Goal: Task Accomplishment & Management: Use online tool/utility

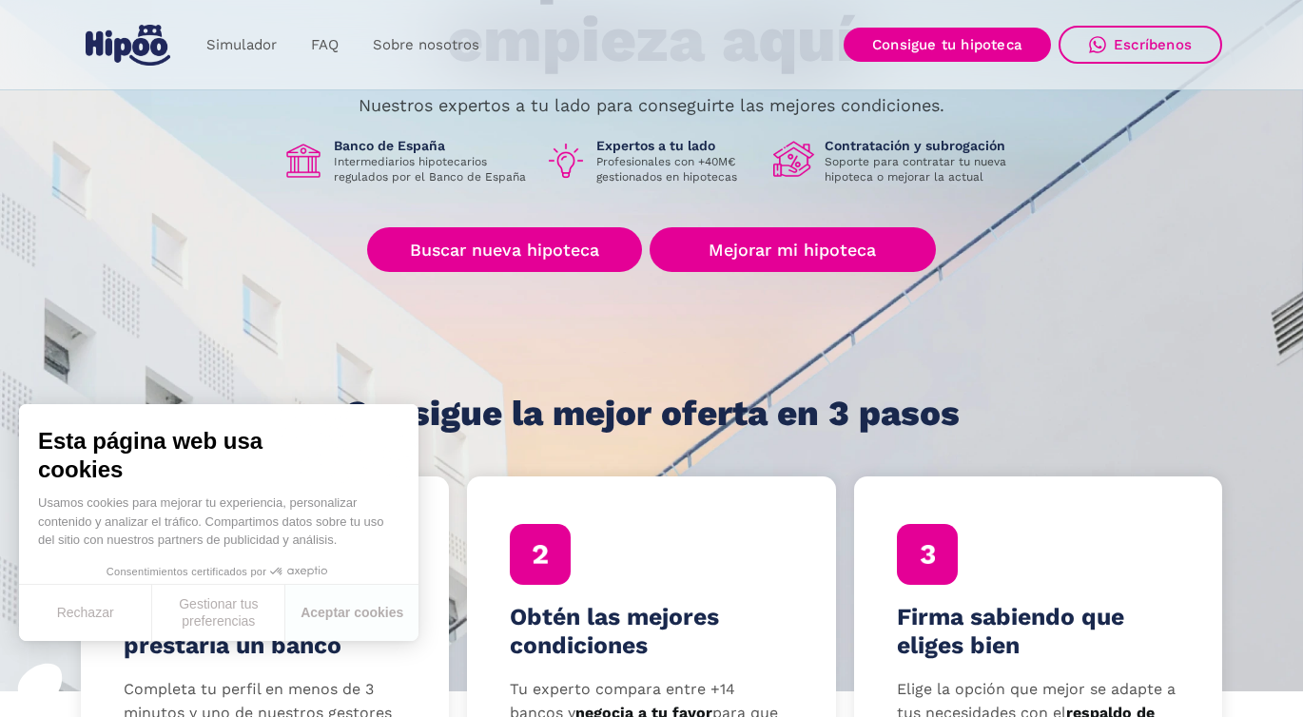
scroll to position [259, 0]
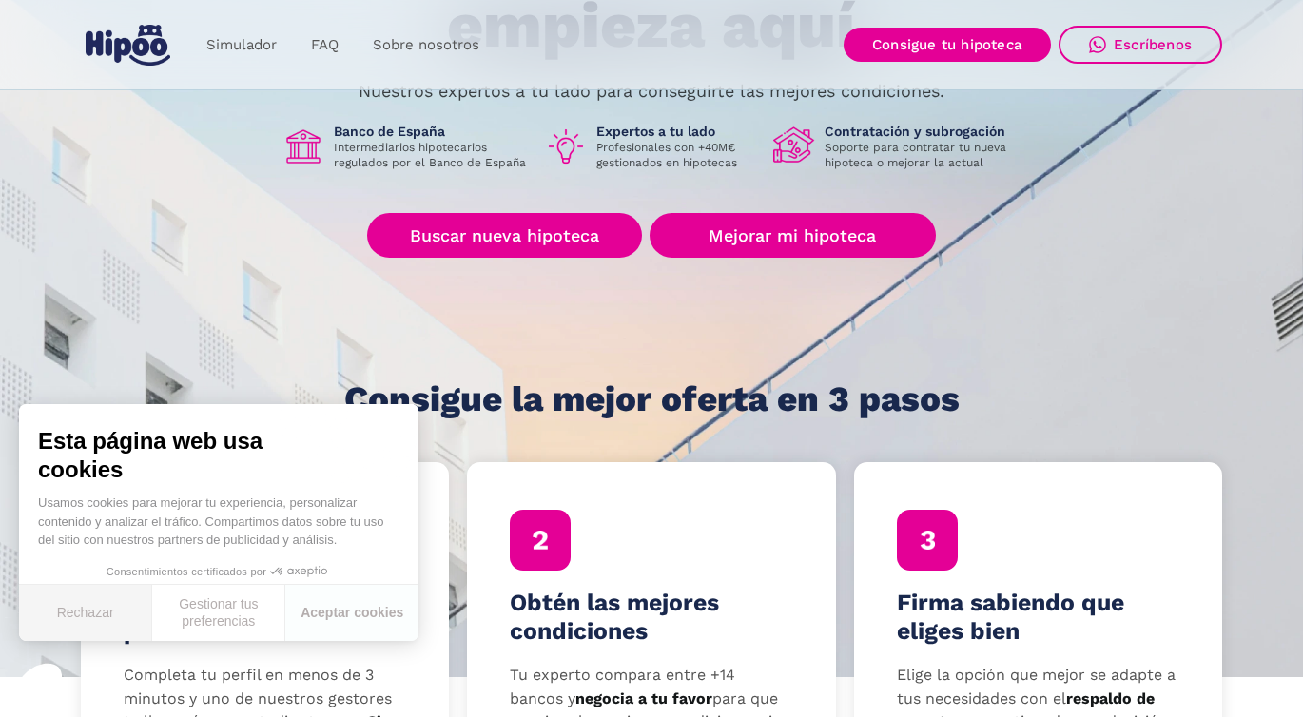
click at [82, 610] on button "Rechazar" at bounding box center [85, 613] width 133 height 56
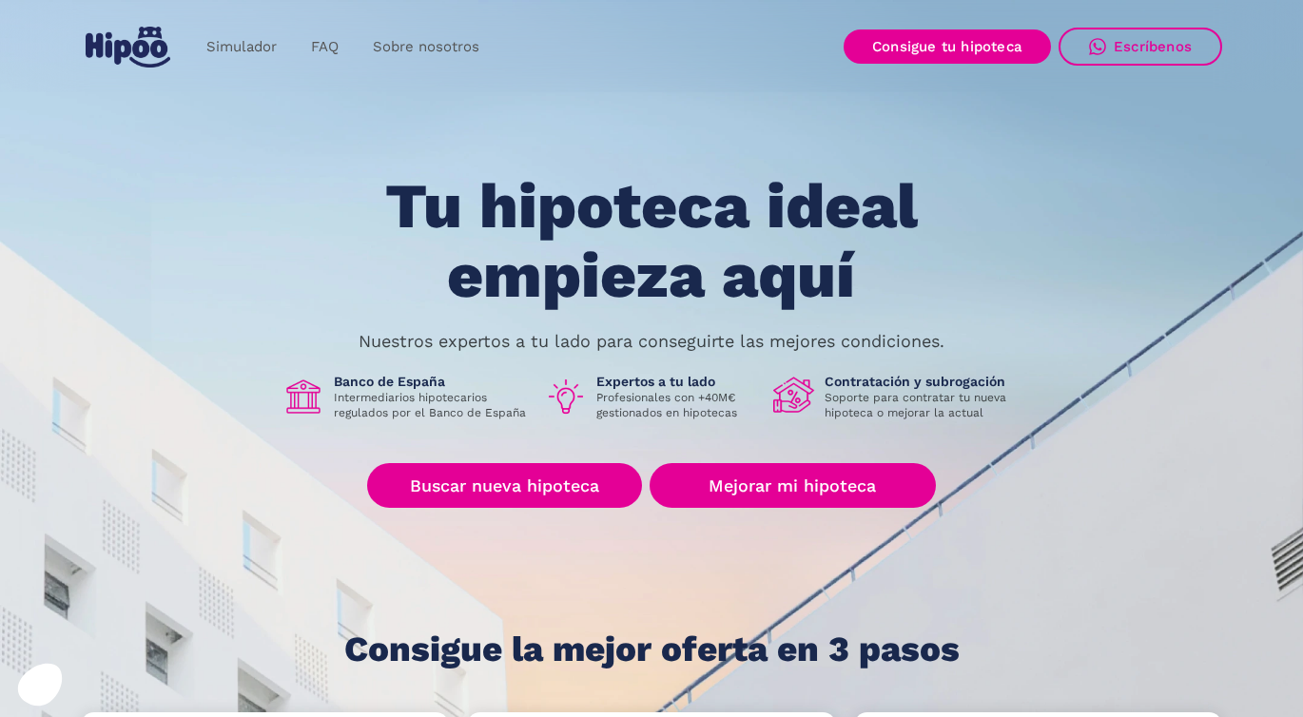
scroll to position [0, 0]
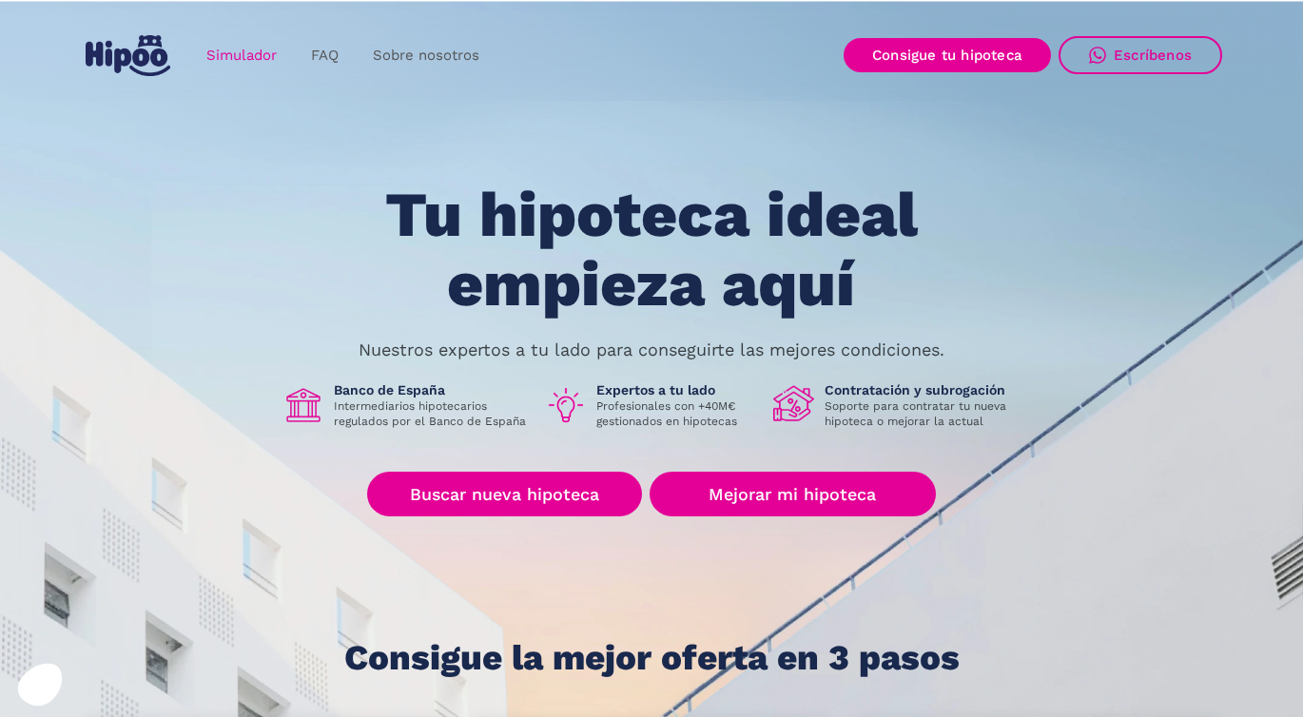
click at [234, 54] on link "Simulador" at bounding box center [241, 55] width 105 height 37
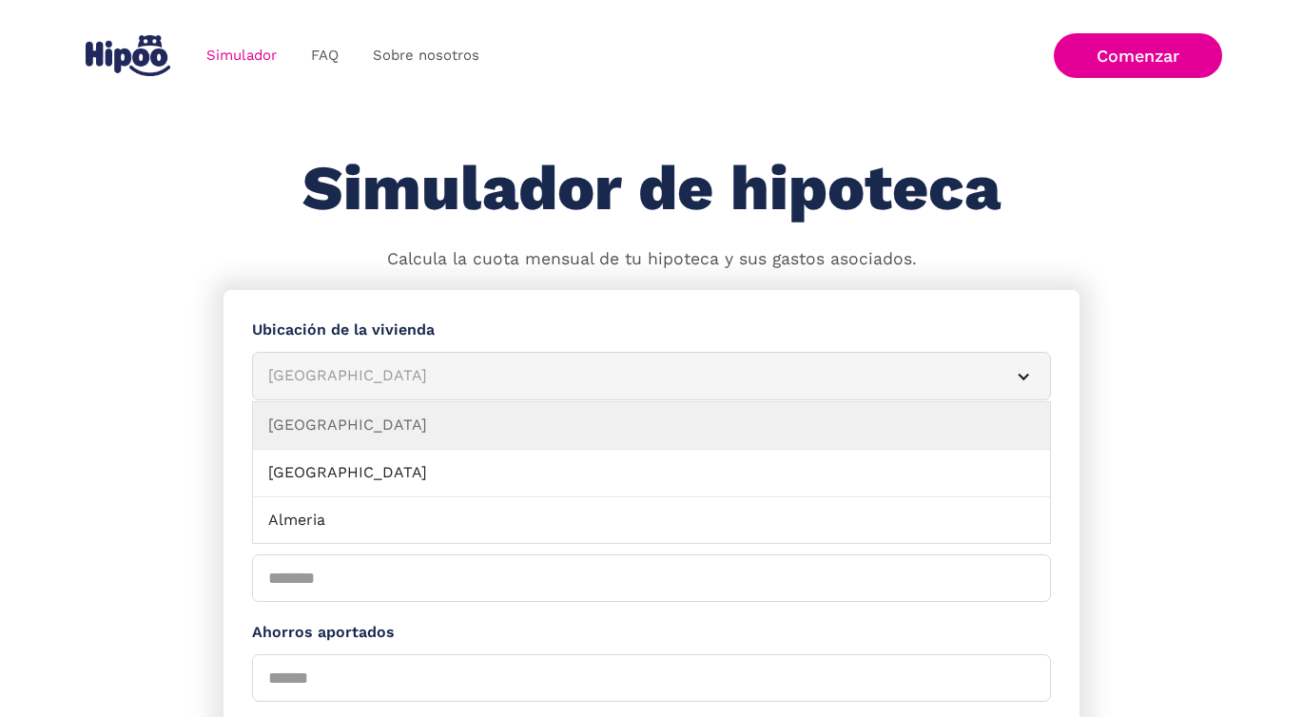
click at [705, 374] on div "Albacete" at bounding box center [628, 376] width 721 height 24
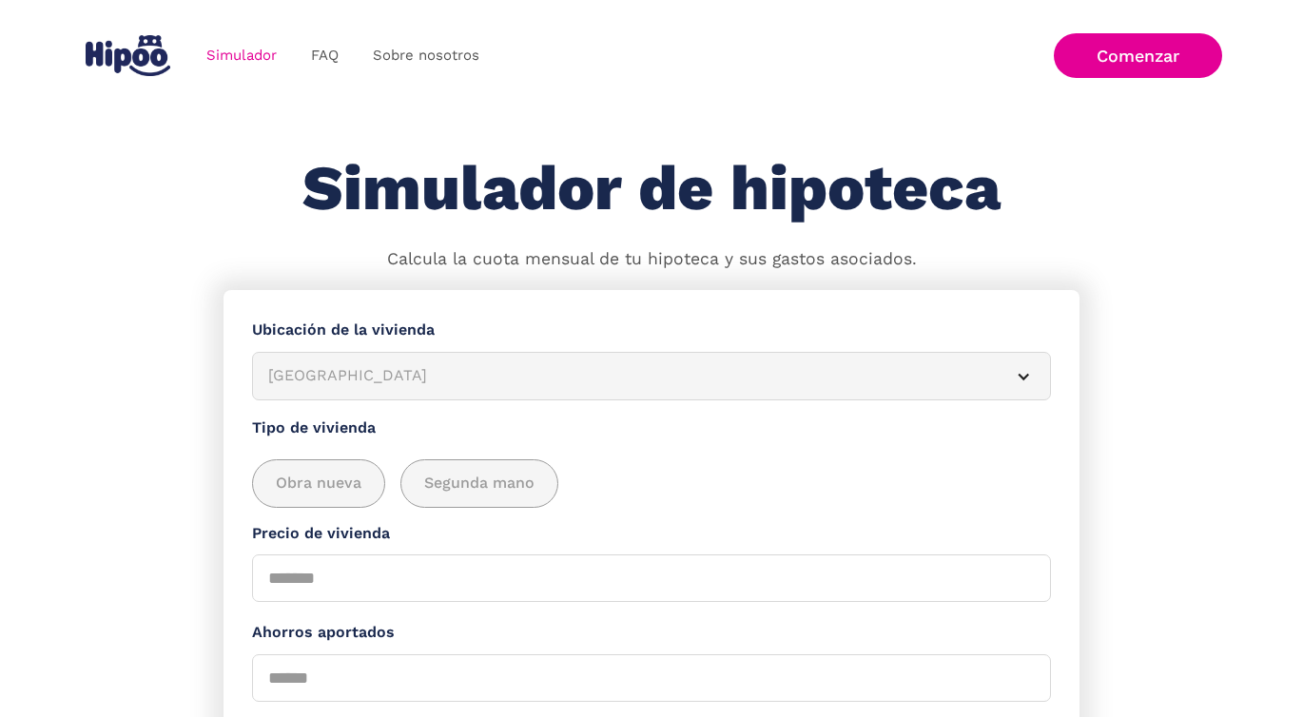
click at [705, 374] on div "Albacete" at bounding box center [628, 376] width 721 height 24
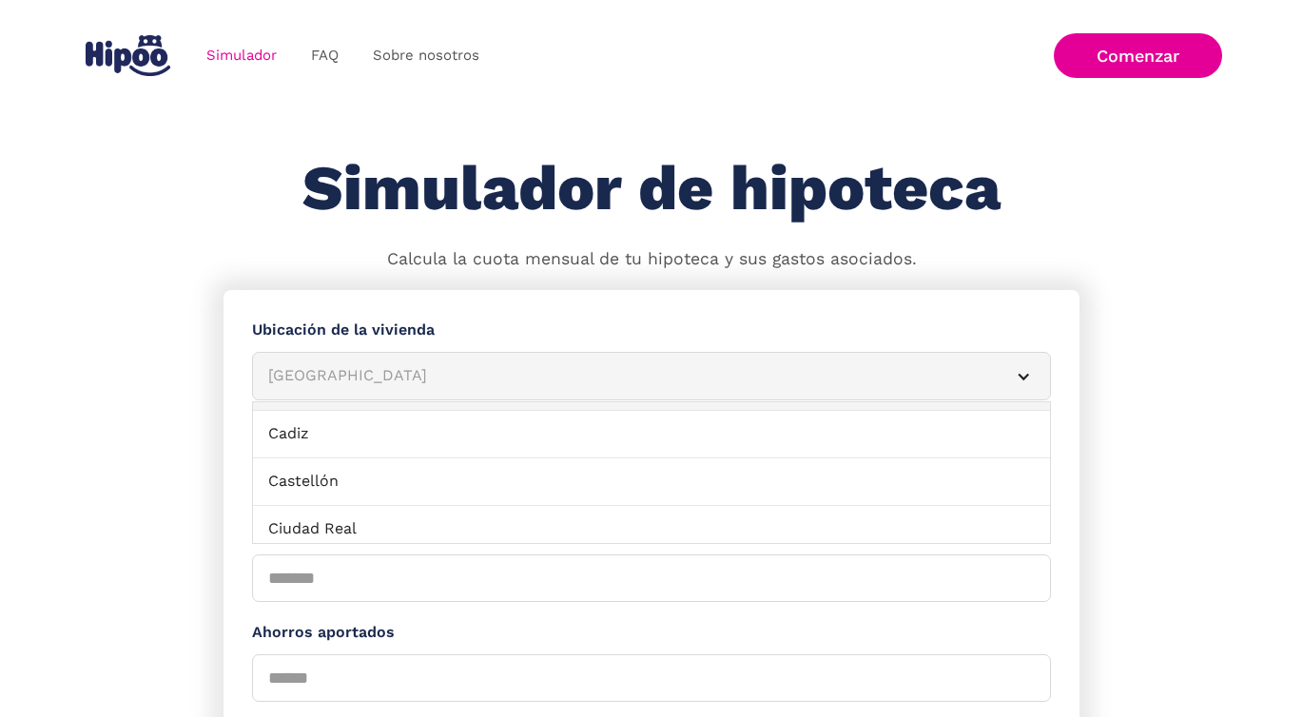
scroll to position [374, 0]
click at [511, 477] on link "Castellón" at bounding box center [651, 479] width 797 height 48
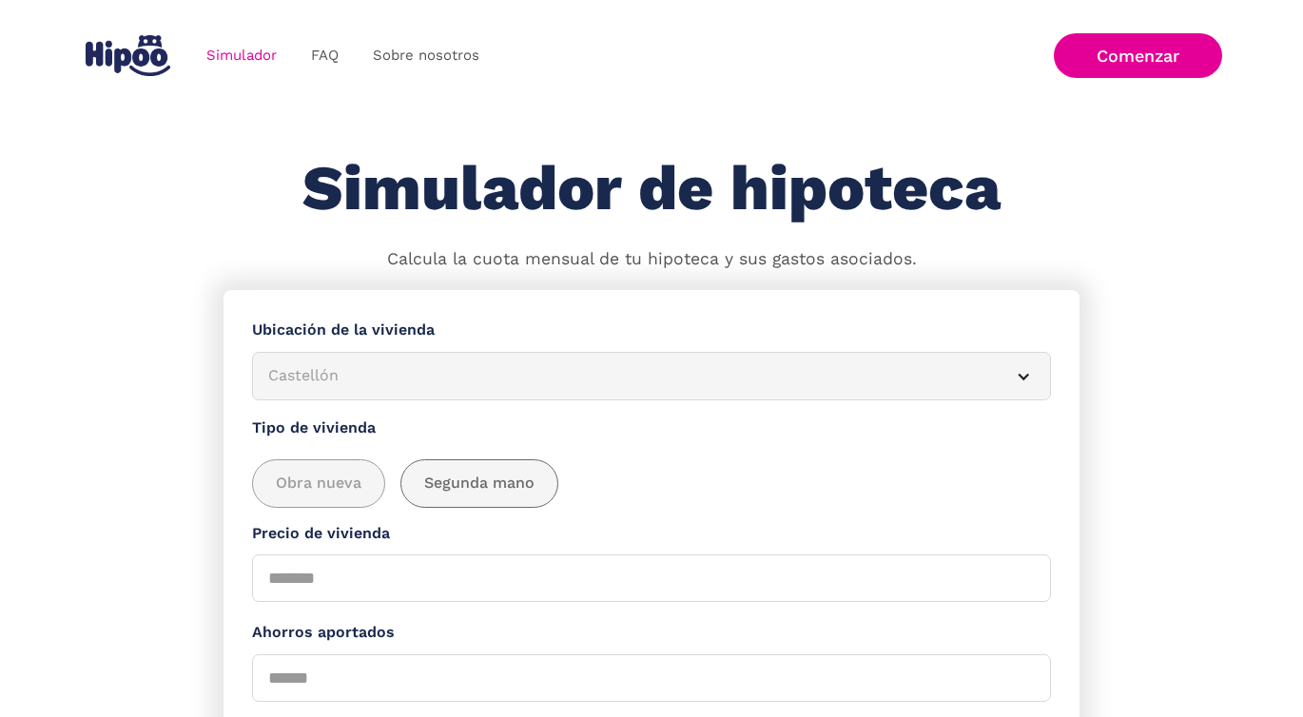
click at [509, 494] on span "Segunda mano" at bounding box center [479, 484] width 110 height 24
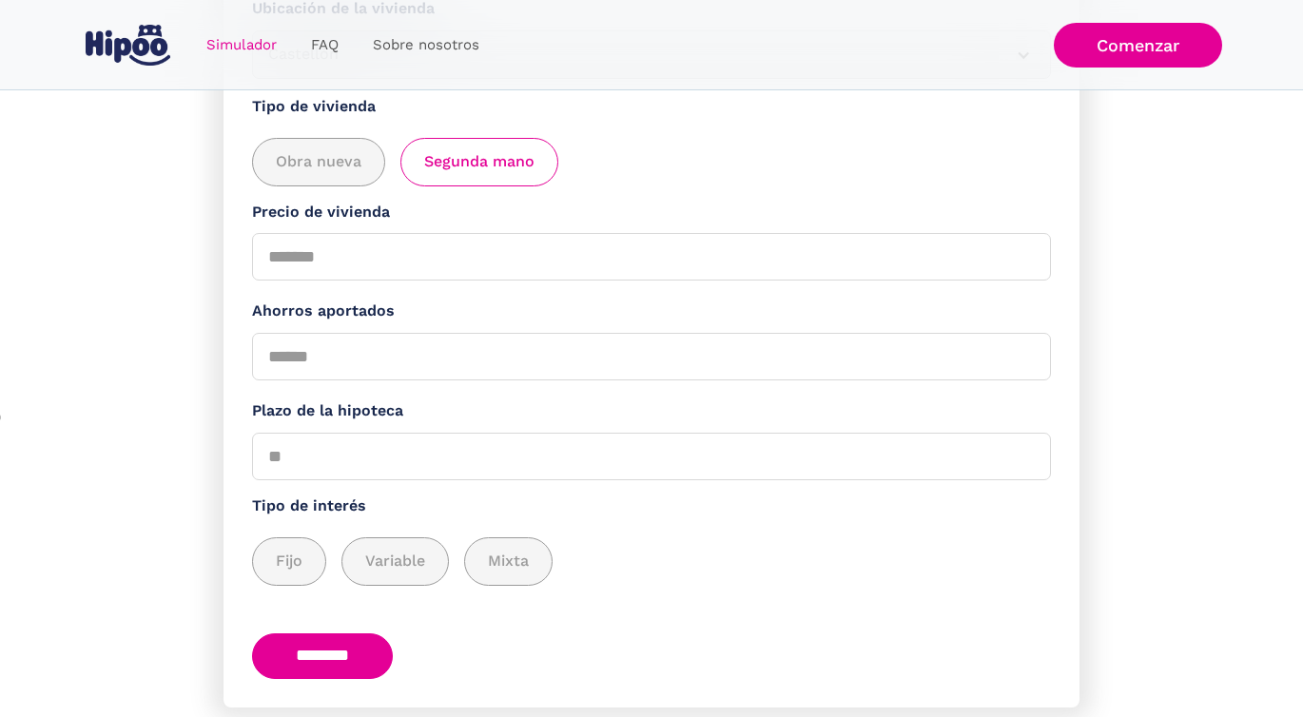
scroll to position [246, 0]
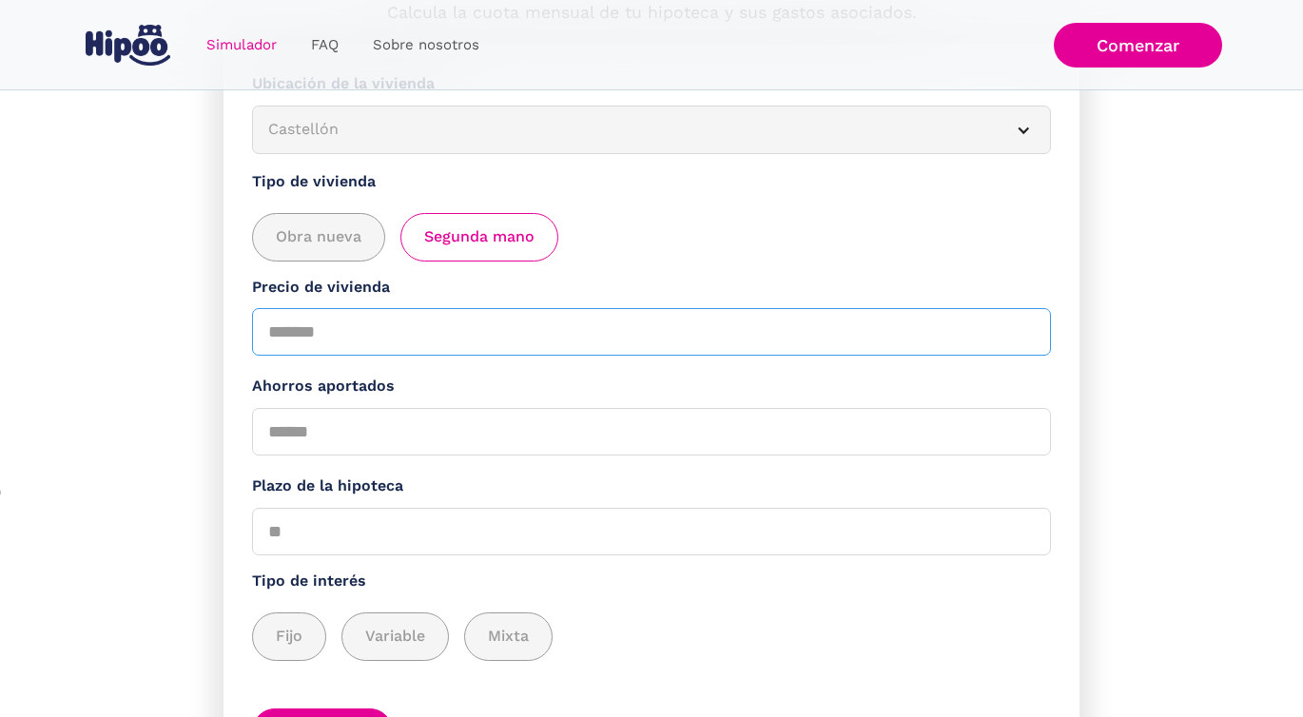
click at [407, 344] on input "Precio de vivienda" at bounding box center [651, 332] width 799 height 48
type input "******"
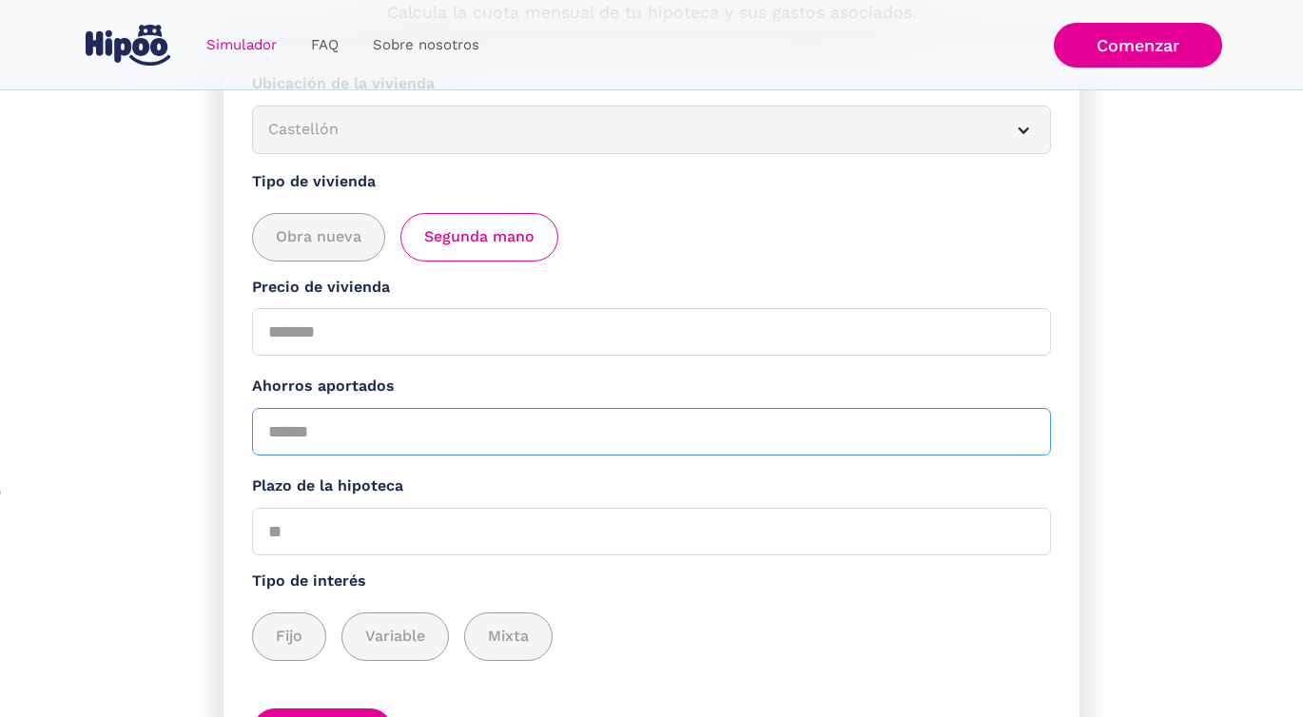
click at [364, 447] on input "Ahorros aportados" at bounding box center [651, 432] width 799 height 48
type input "*****"
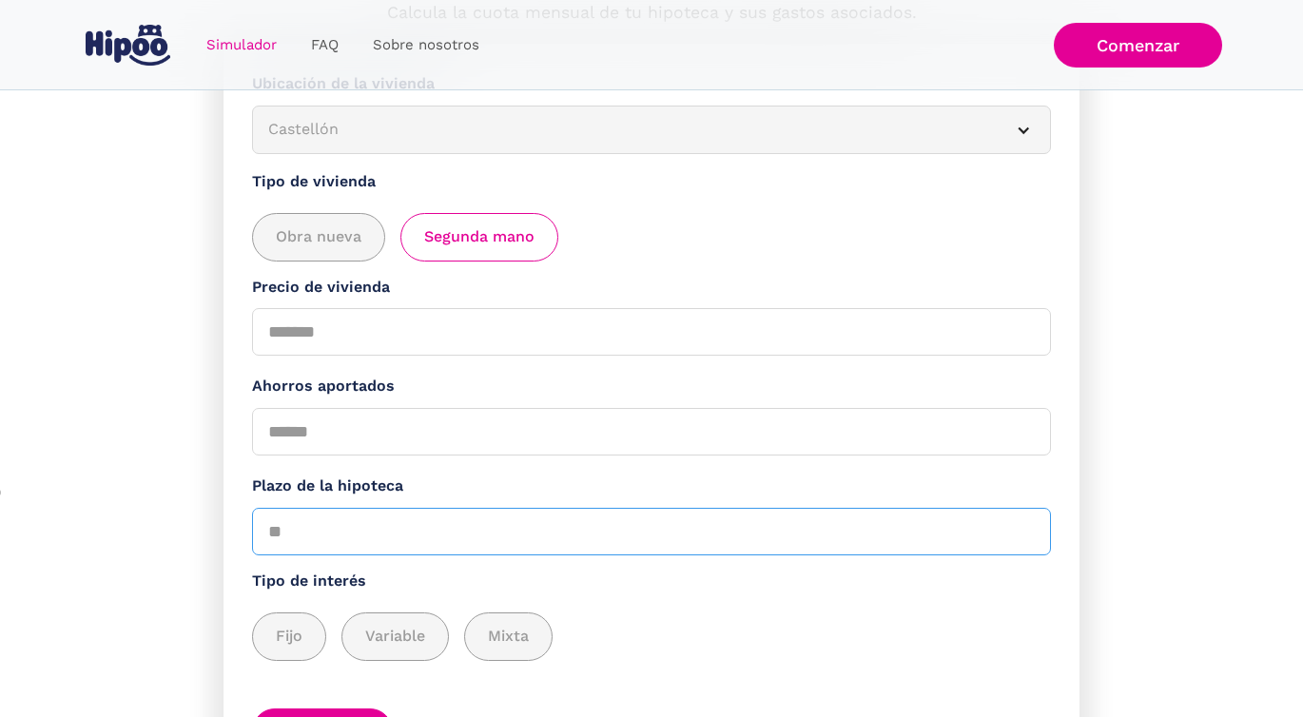
click at [374, 525] on input "Plazo de la hipoteca" at bounding box center [651, 532] width 799 height 48
drag, startPoint x: 371, startPoint y: 525, endPoint x: 314, endPoint y: 534, distance: 57.8
click at [310, 534] on input "Plazo de la hipoteca" at bounding box center [651, 532] width 799 height 48
type input "**"
click at [289, 640] on span "Fijo" at bounding box center [289, 637] width 27 height 24
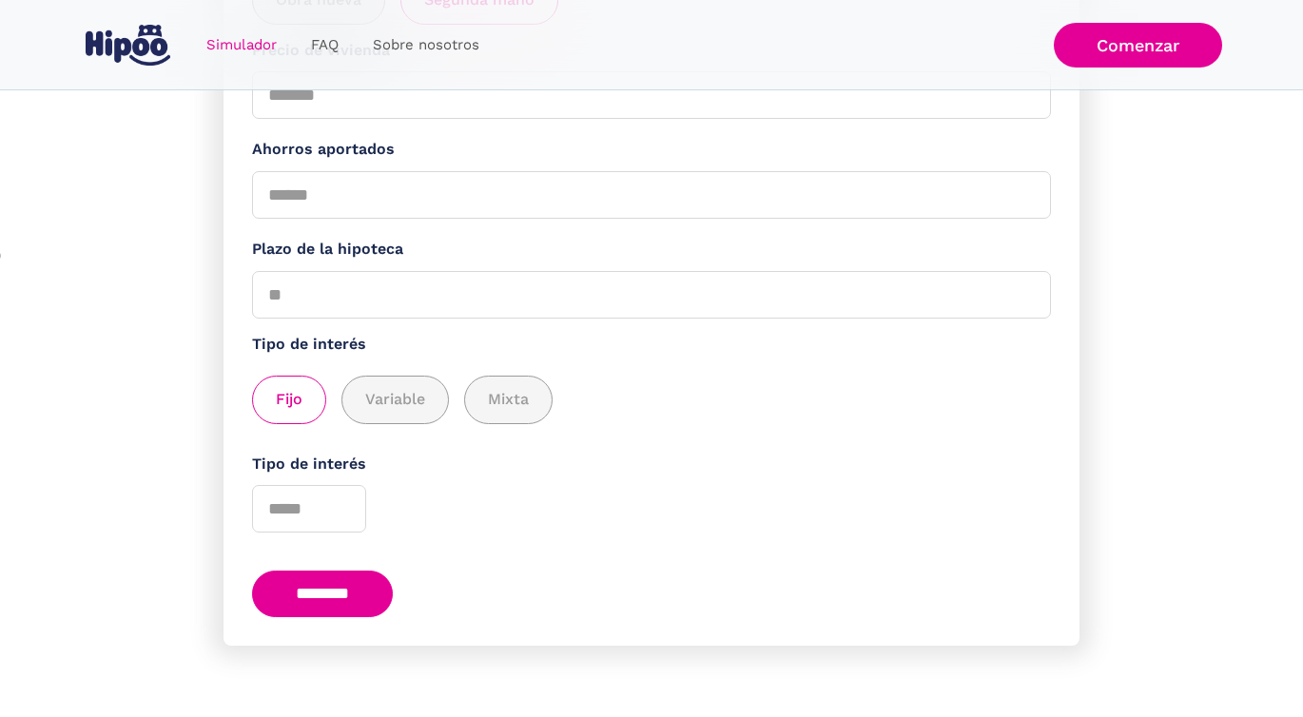
scroll to position [489, 0]
click at [322, 494] on input "Tipo de interés" at bounding box center [309, 509] width 114 height 48
click at [343, 502] on input "*" at bounding box center [309, 509] width 114 height 48
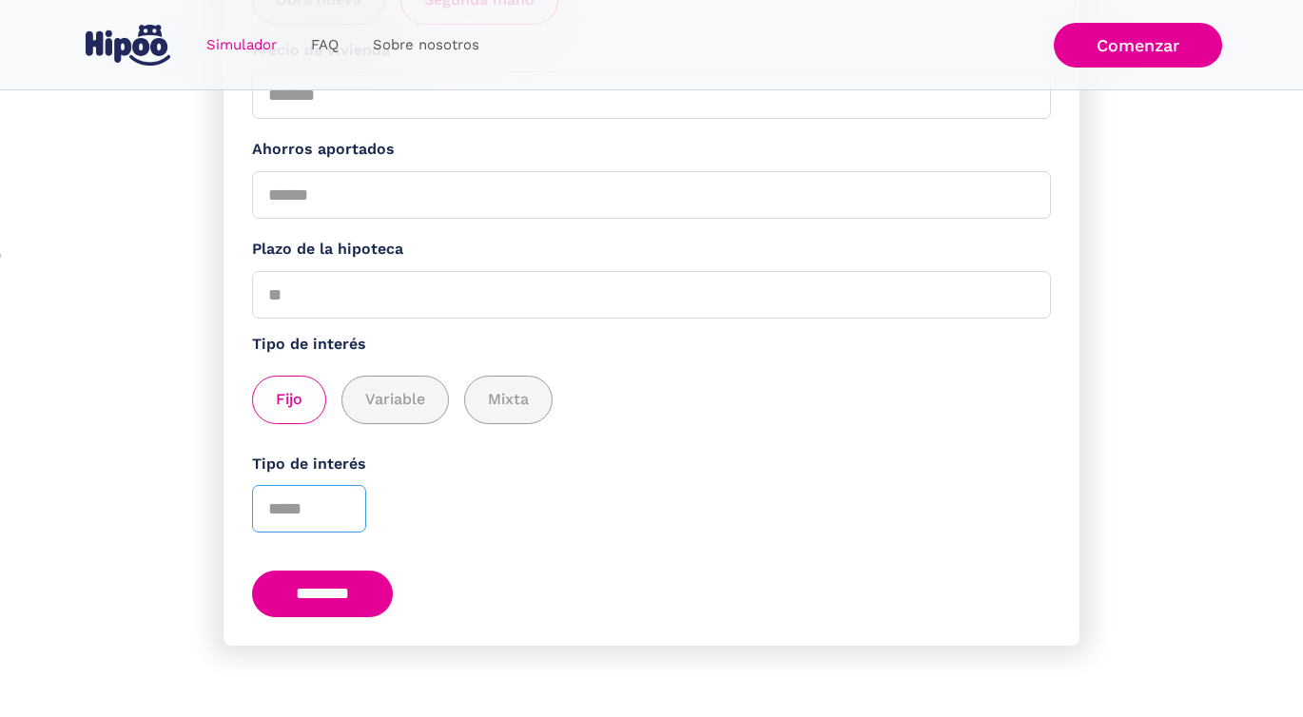
click at [343, 510] on input "*" at bounding box center [309, 509] width 114 height 48
click at [343, 502] on input "*" at bounding box center [309, 509] width 114 height 48
type input "*"
click at [345, 502] on input "*" at bounding box center [309, 509] width 114 height 48
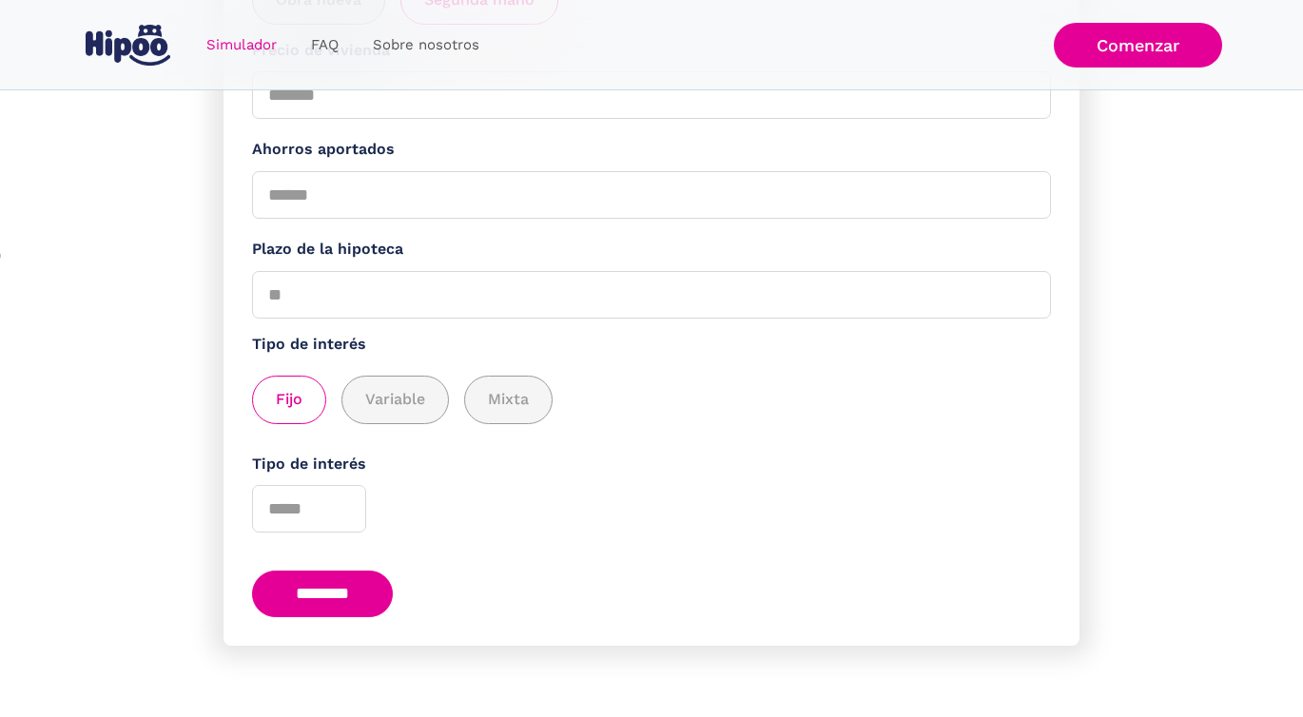
click at [345, 589] on input "********" at bounding box center [322, 594] width 141 height 47
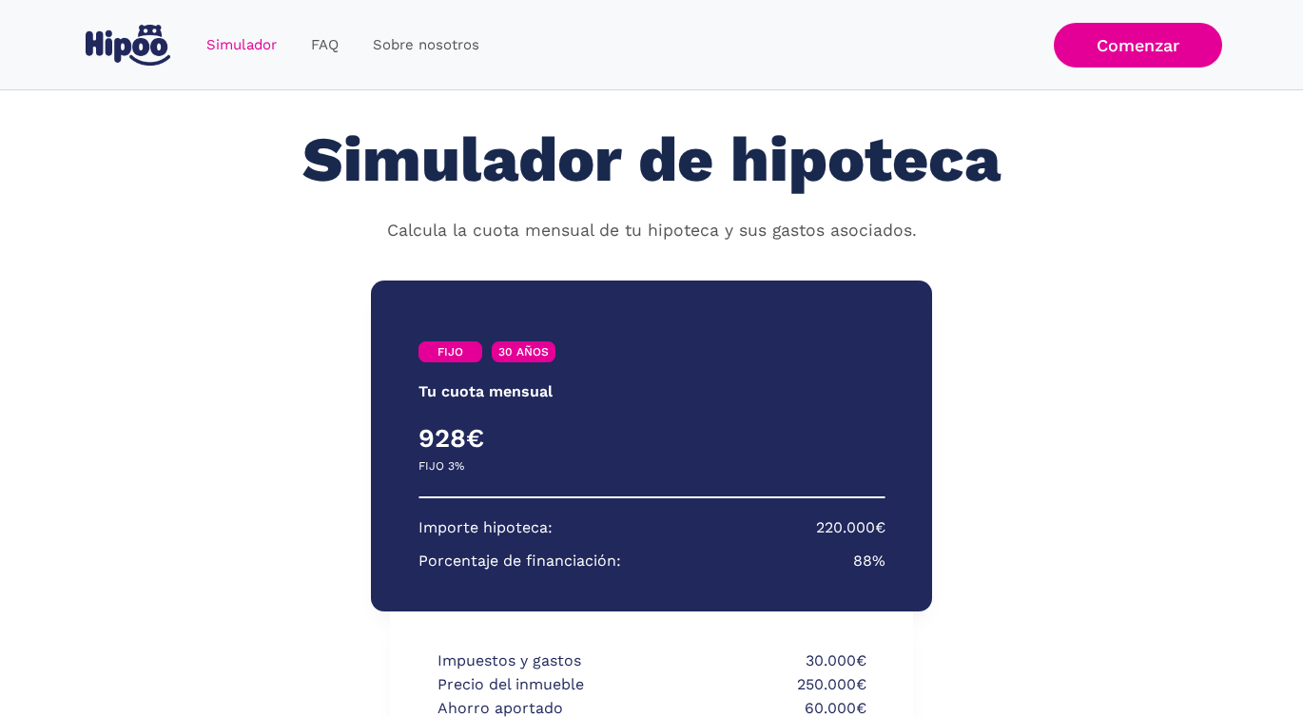
scroll to position [405, 0]
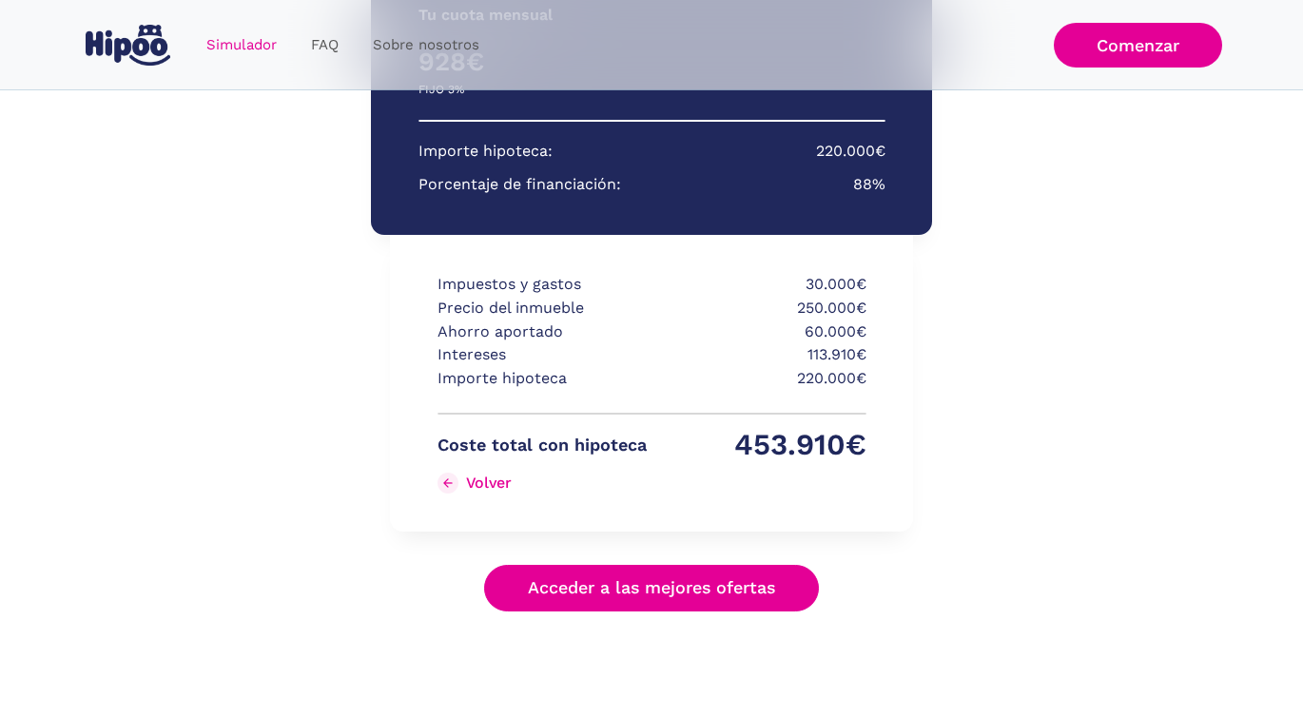
click at [659, 592] on link "Acceder a las mejores ofertas" at bounding box center [651, 588] width 335 height 47
